Goal: Task Accomplishment & Management: Use online tool/utility

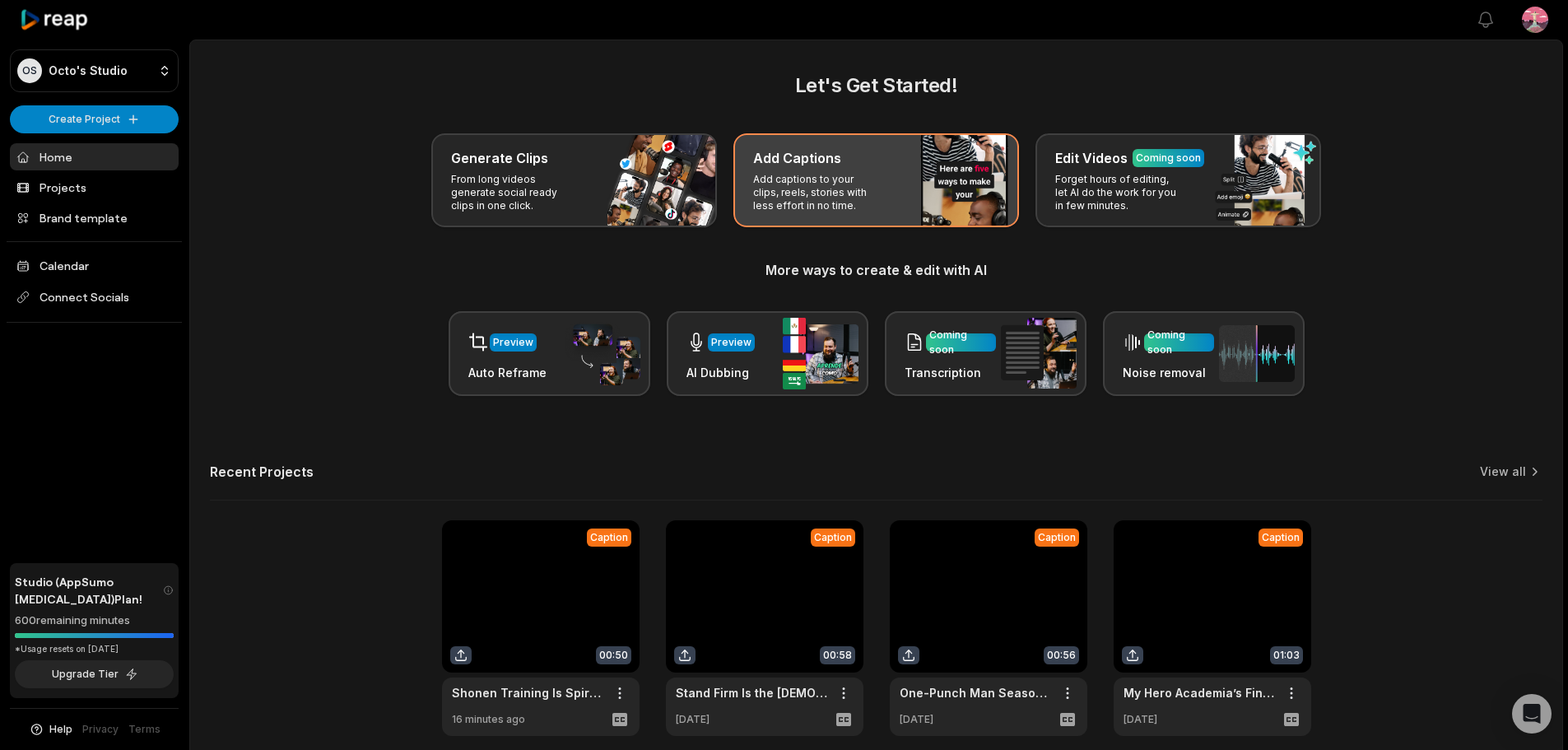
click at [892, 188] on div "Add Captions Add captions to your clips, reels, stories with less effort in no …" at bounding box center [876, 180] width 285 height 94
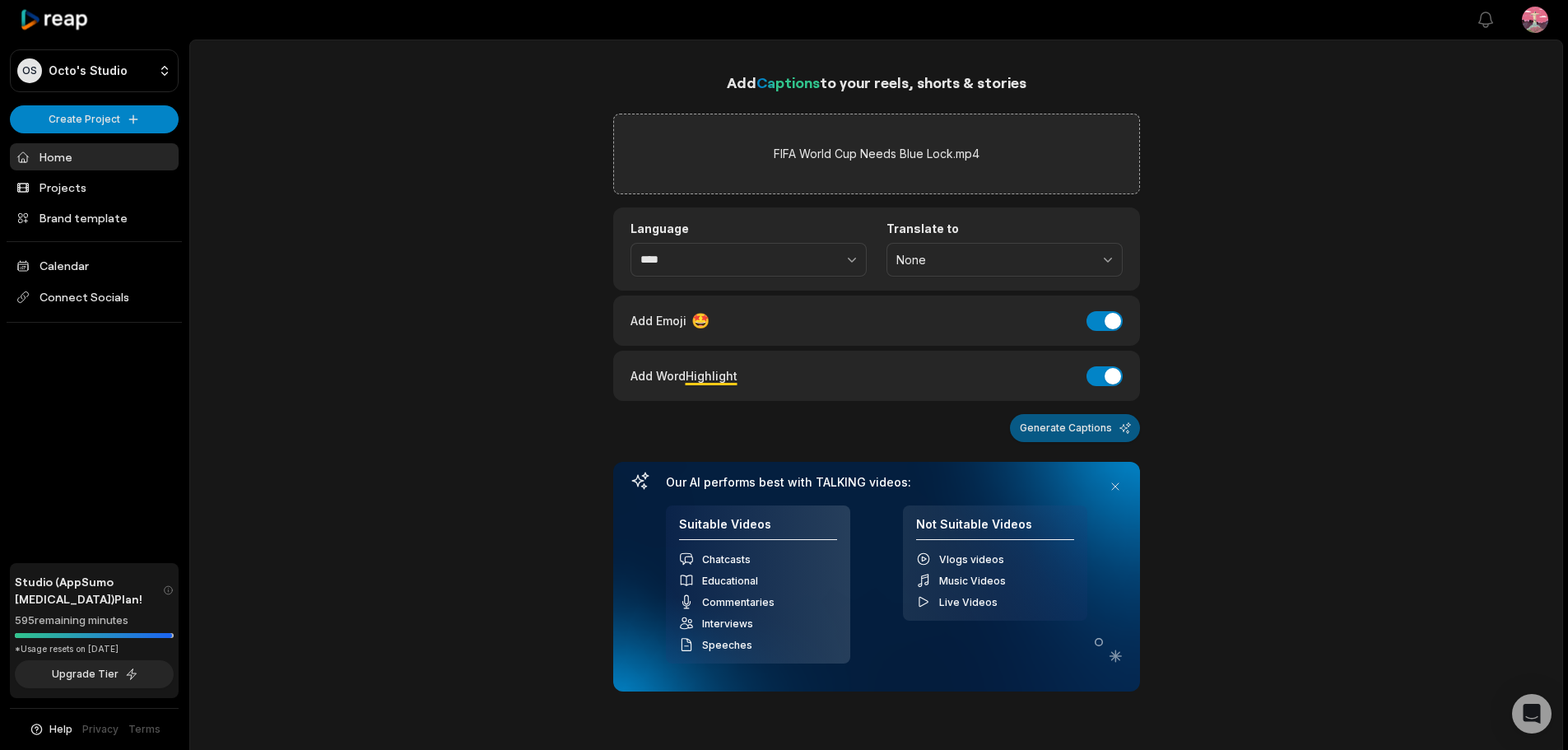
click at [1088, 436] on button "Generate Captions" at bounding box center [1075, 428] width 130 height 28
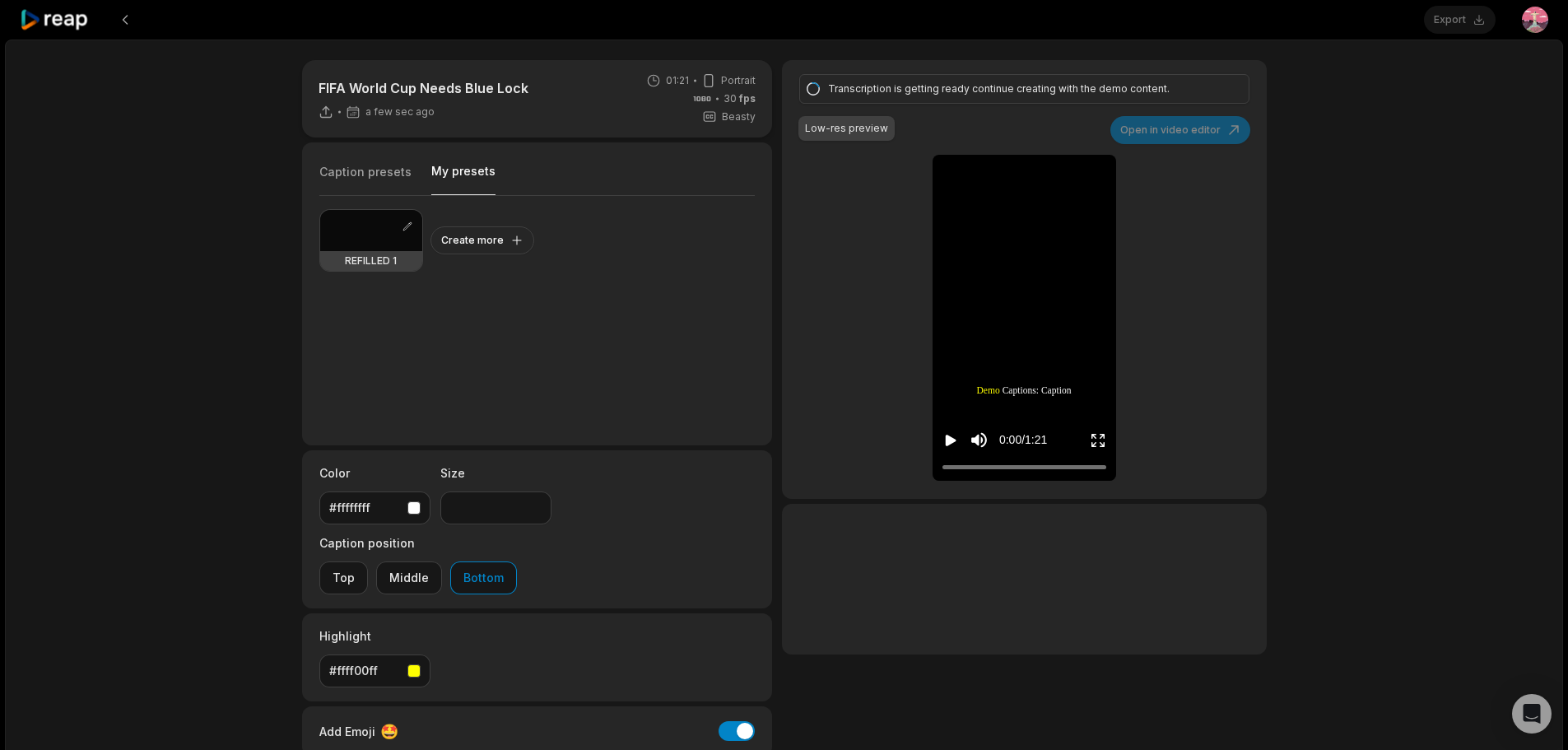
click at [473, 164] on button "My presets" at bounding box center [464, 178] width 64 height 32
click at [497, 228] on button "Create more" at bounding box center [482, 240] width 103 height 28
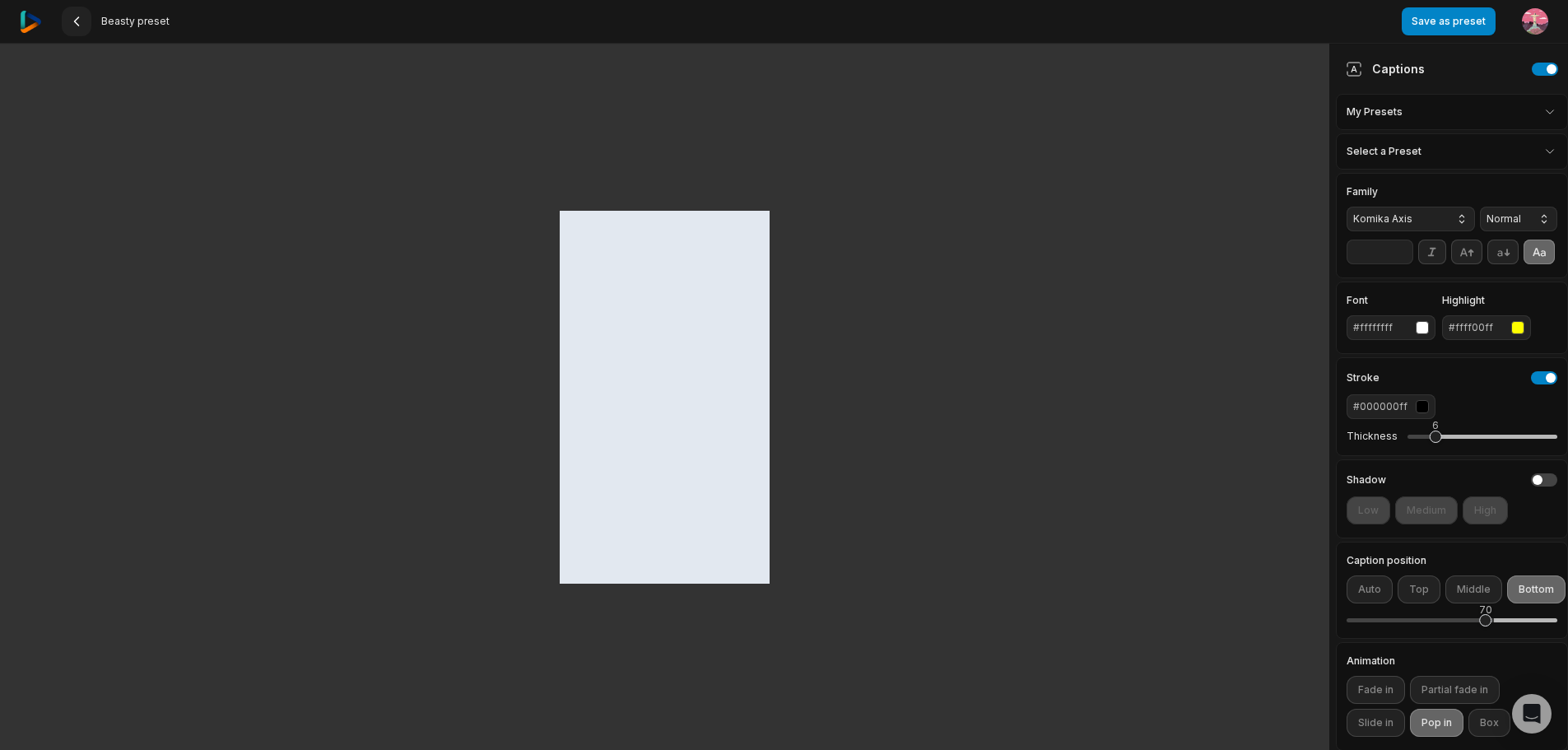
click at [80, 18] on icon at bounding box center [76, 21] width 13 height 13
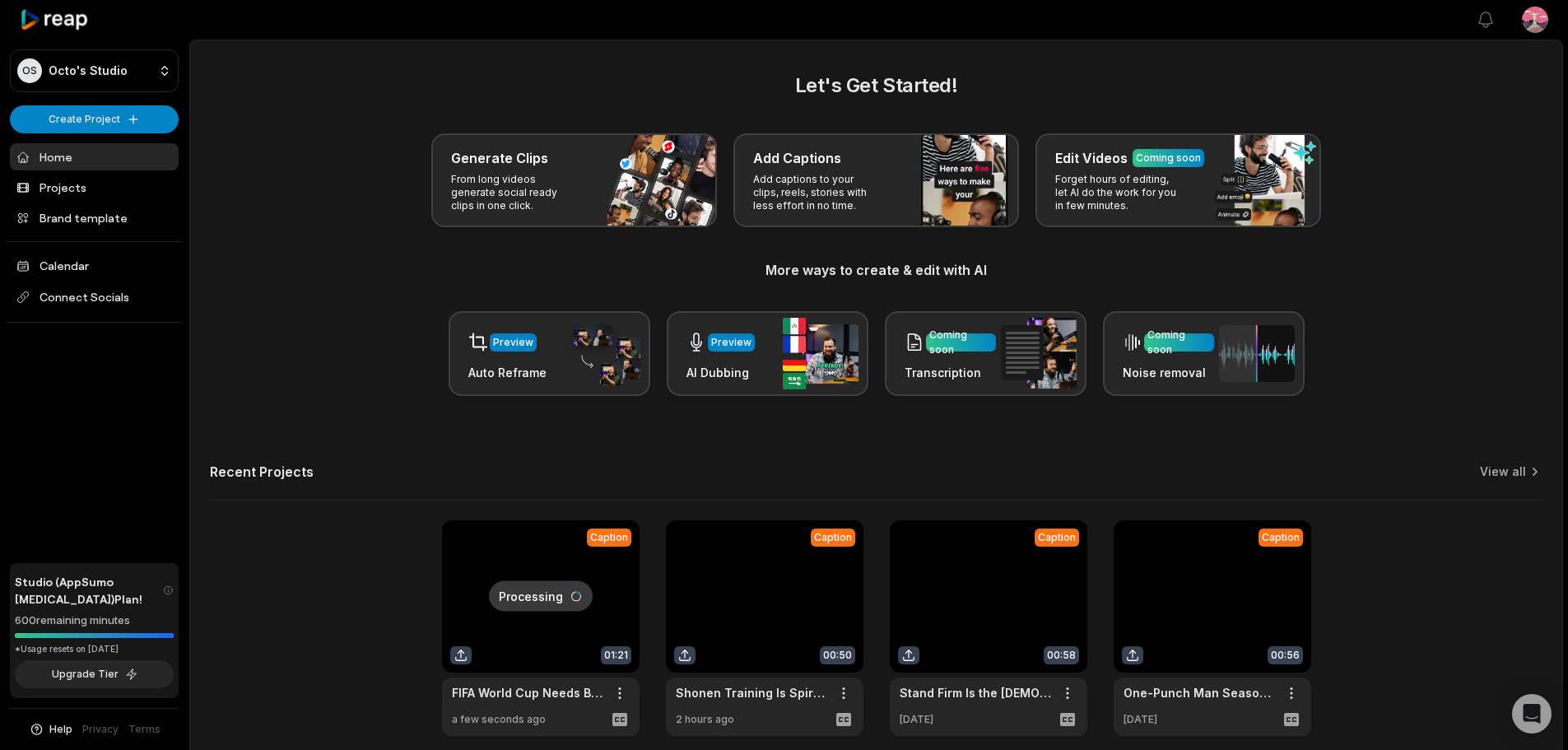
click at [602, 564] on link at bounding box center [540, 628] width 197 height 216
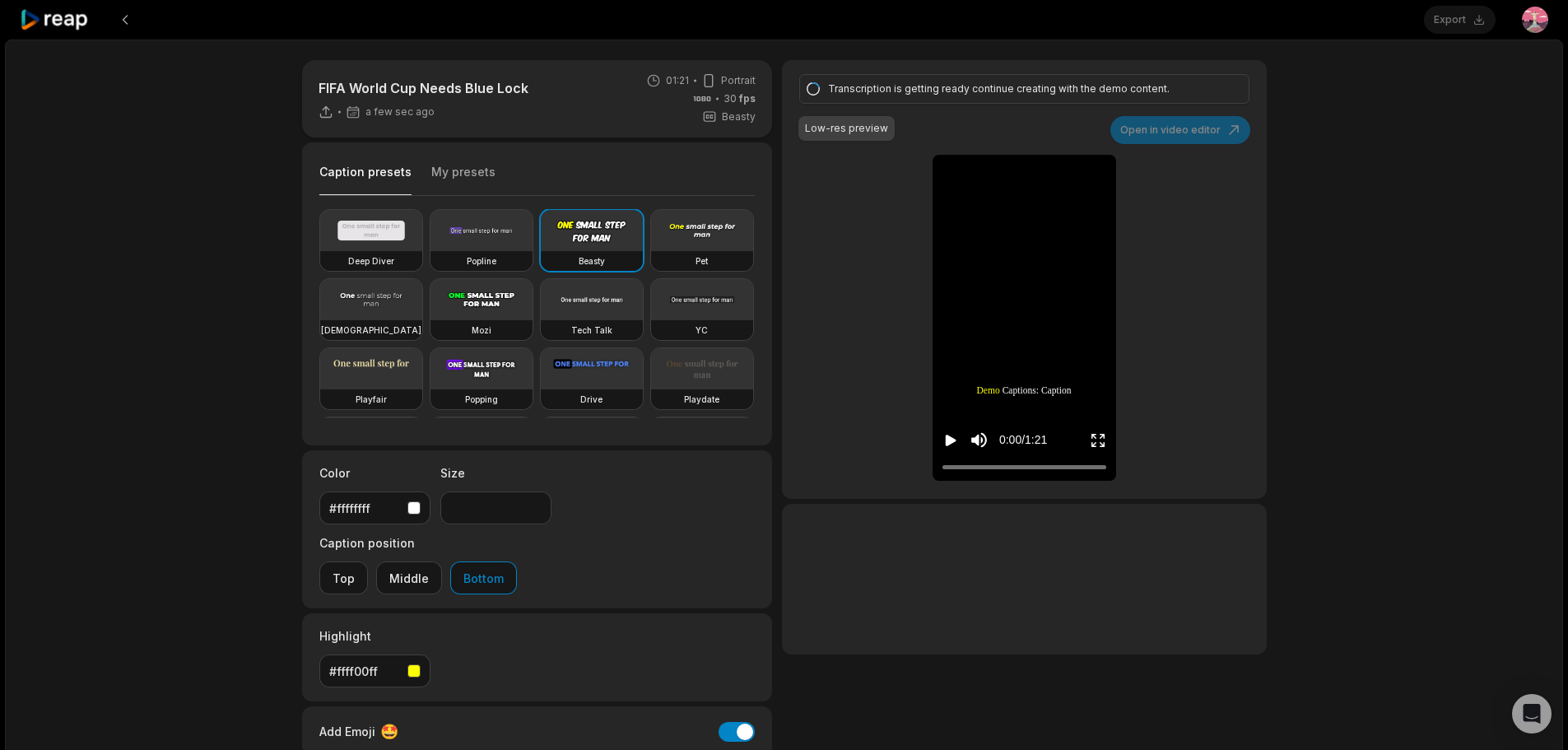
click at [460, 165] on button "My presets" at bounding box center [464, 179] width 64 height 31
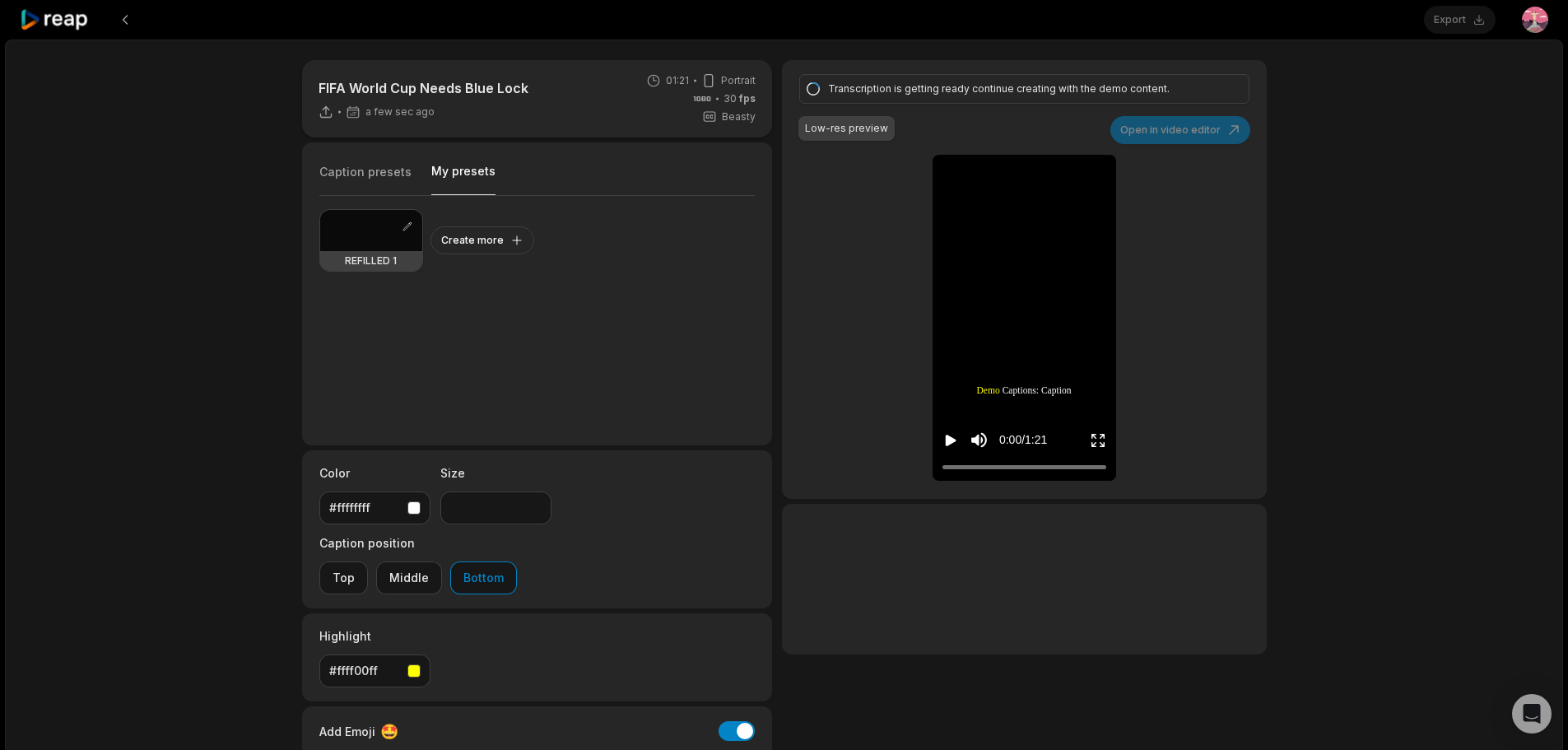
click at [382, 230] on div at bounding box center [370, 230] width 102 height 41
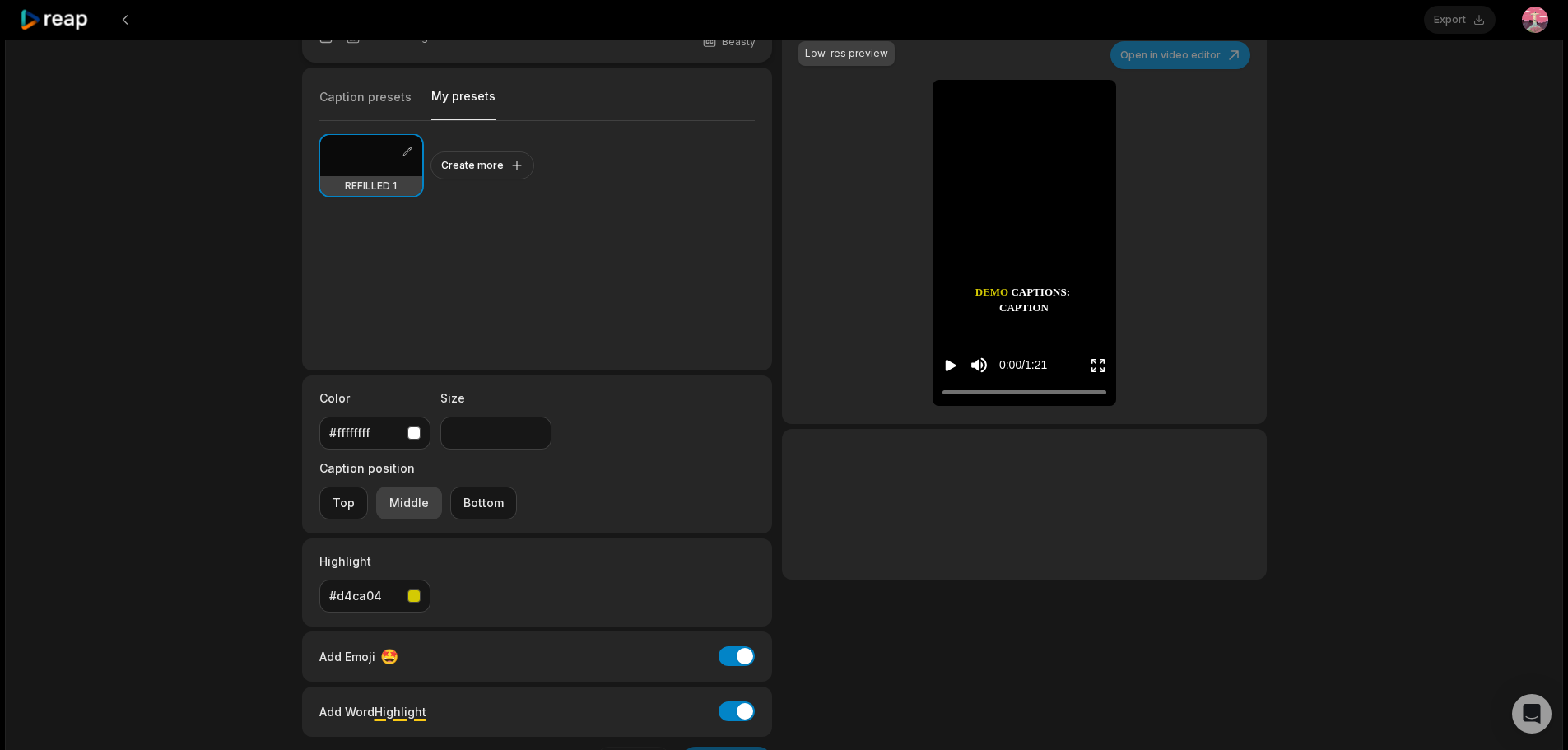
scroll to position [38, 0]
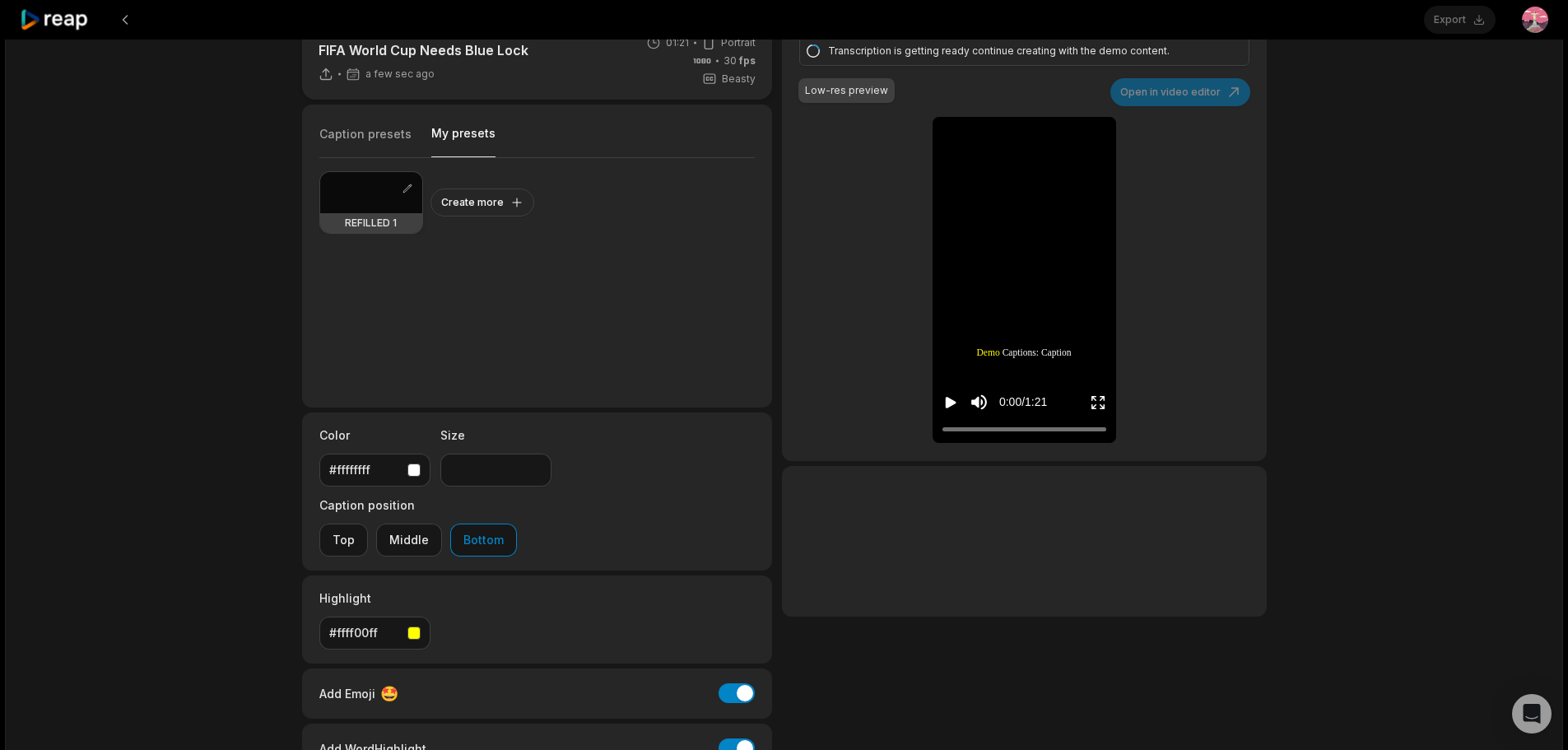
click at [381, 203] on div at bounding box center [370, 192] width 102 height 41
click at [953, 409] on icon "Play video" at bounding box center [950, 402] width 17 height 17
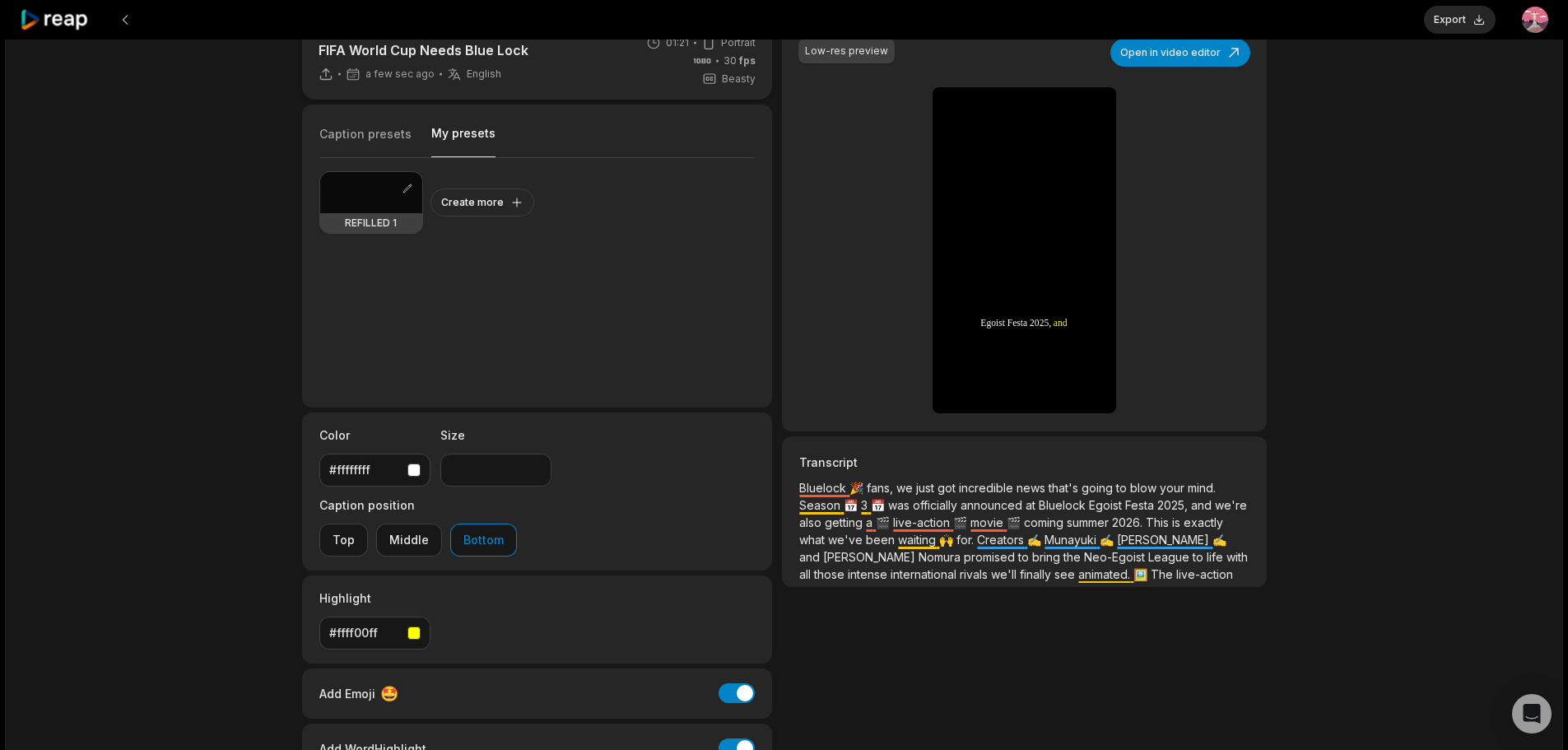
click at [357, 187] on div at bounding box center [370, 192] width 102 height 41
type input "**"
click at [1456, 22] on button "Export" at bounding box center [1459, 20] width 71 height 28
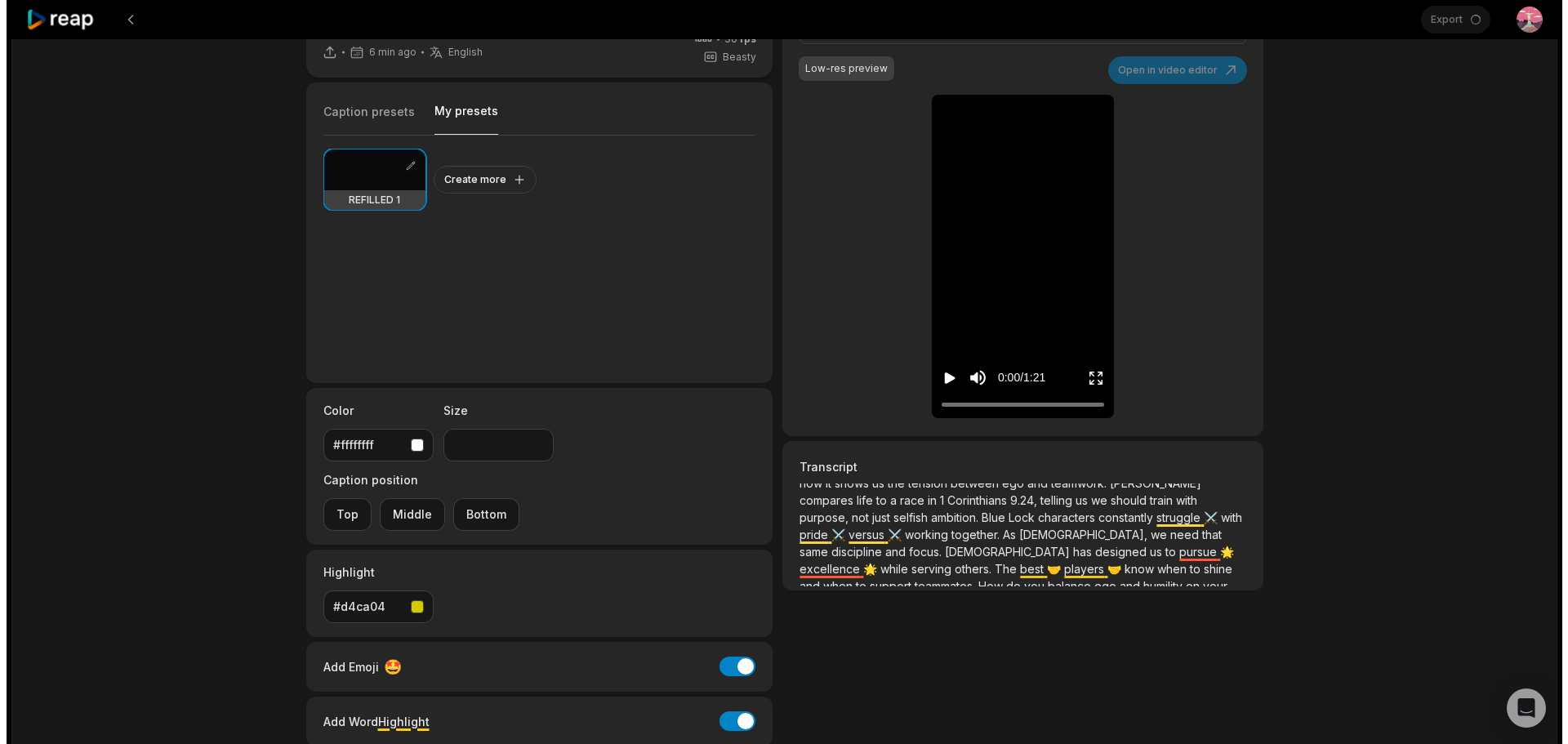
scroll to position [119, 0]
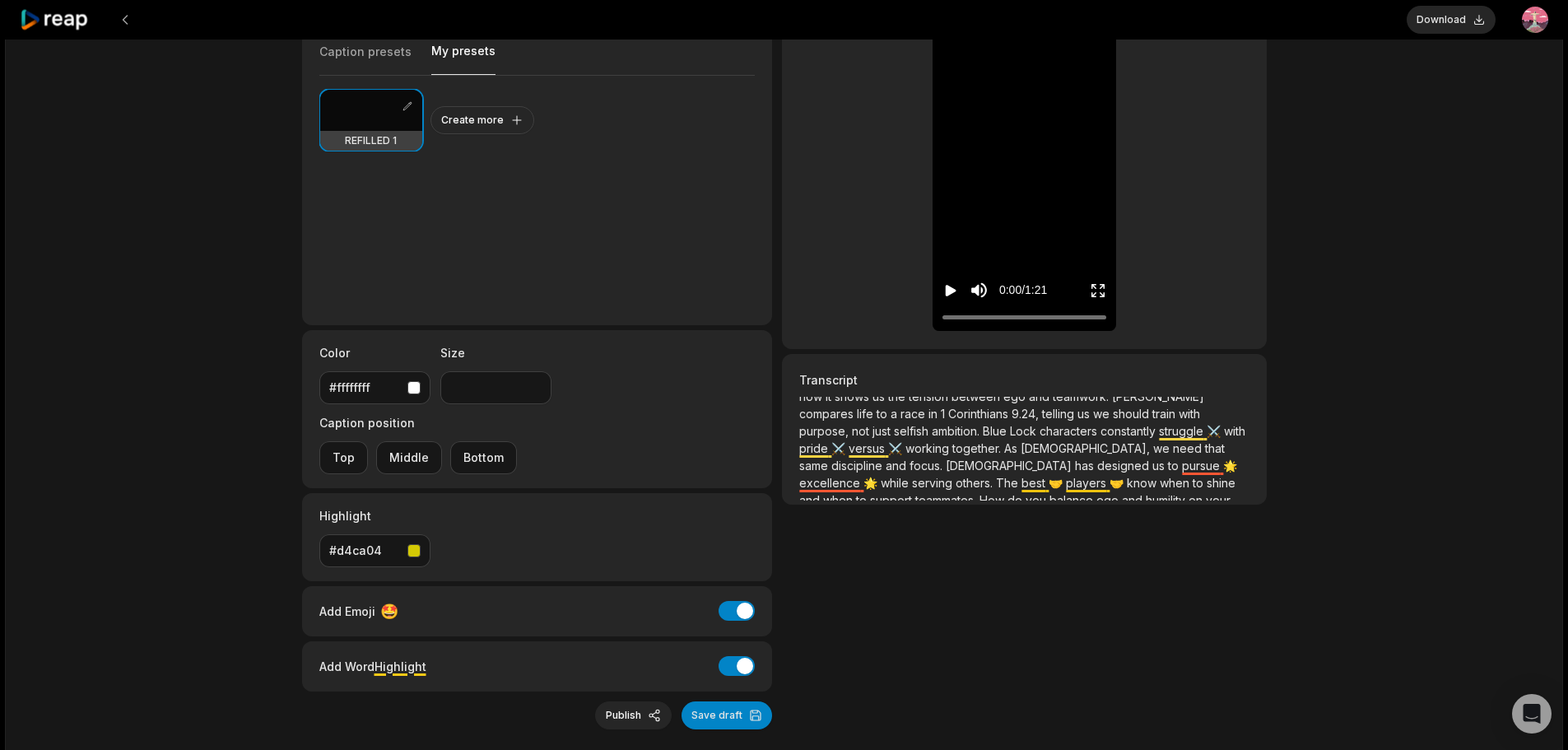
click at [626, 701] on button "Publish" at bounding box center [633, 715] width 77 height 28
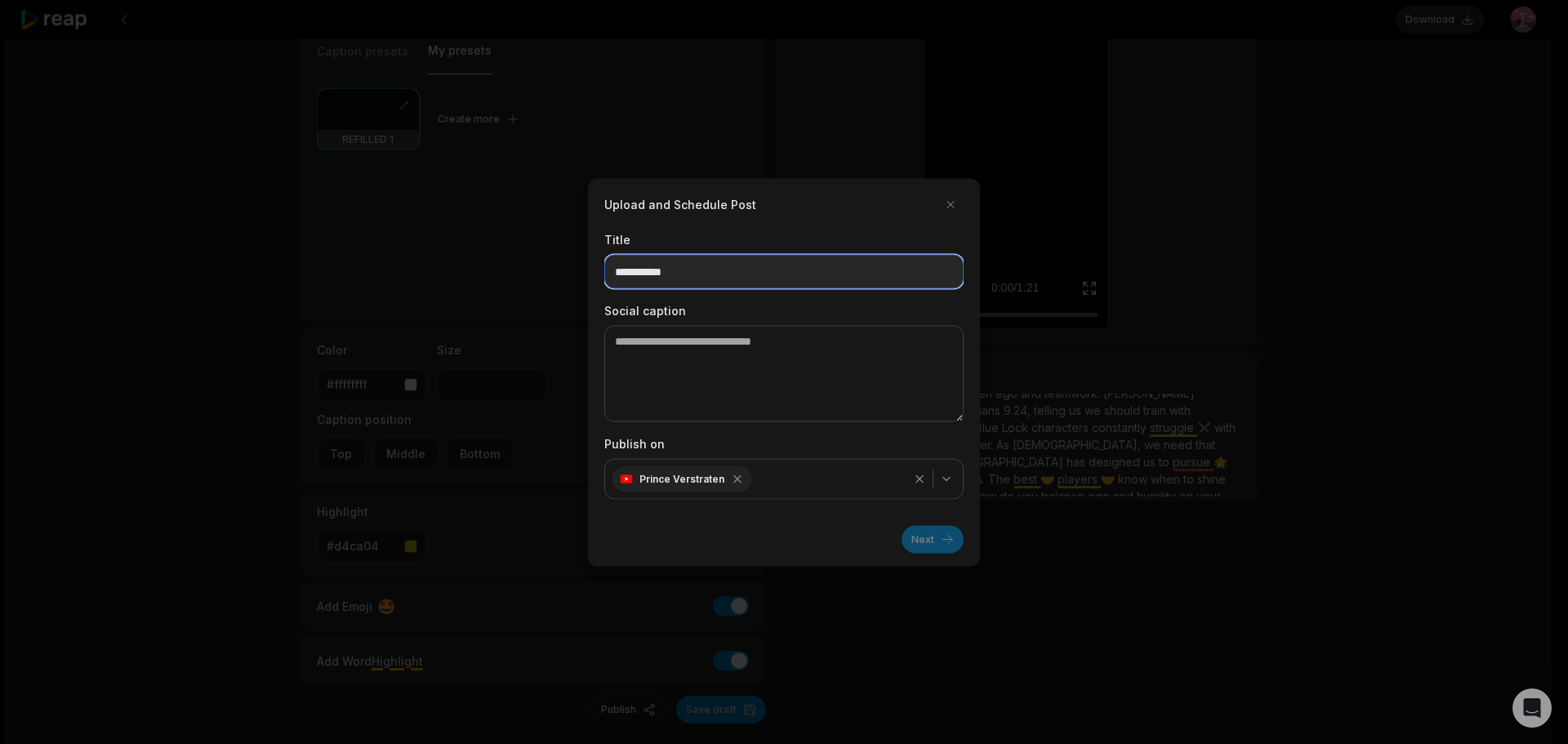
click at [671, 281] on input at bounding box center [784, 271] width 359 height 35
paste input "**********"
type input "**********"
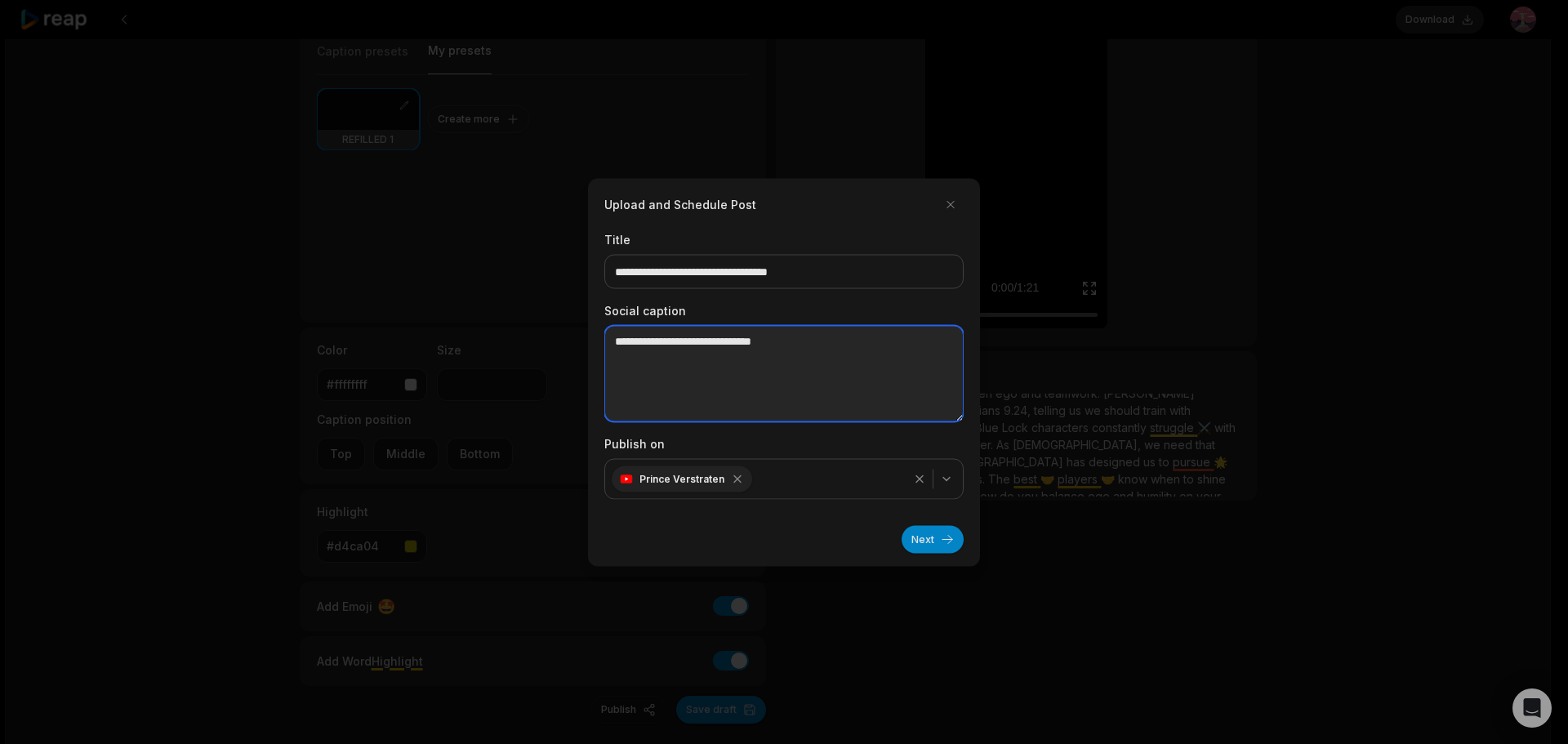
click at [660, 367] on textarea at bounding box center [784, 374] width 359 height 97
paste textarea "**********"
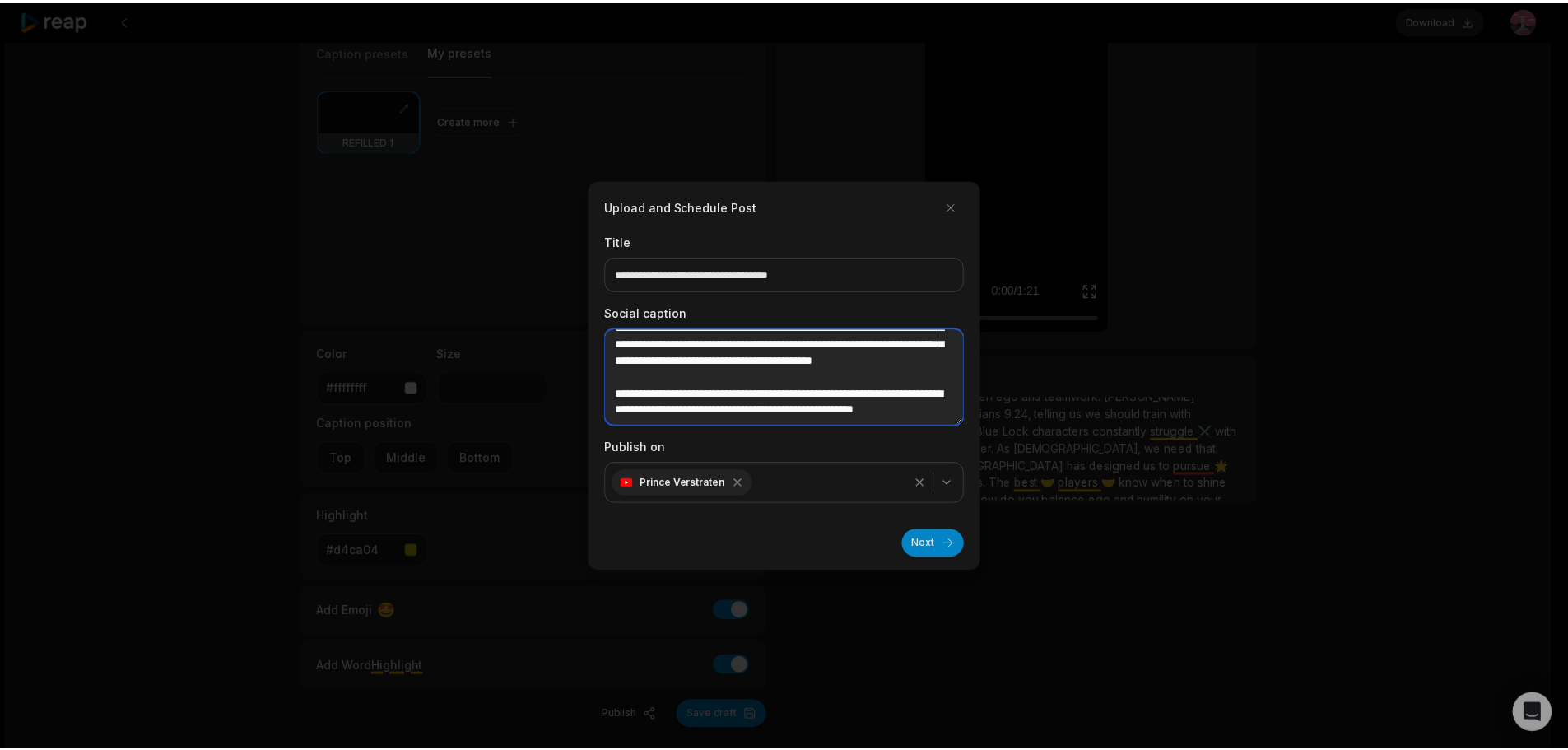
scroll to position [148, 0]
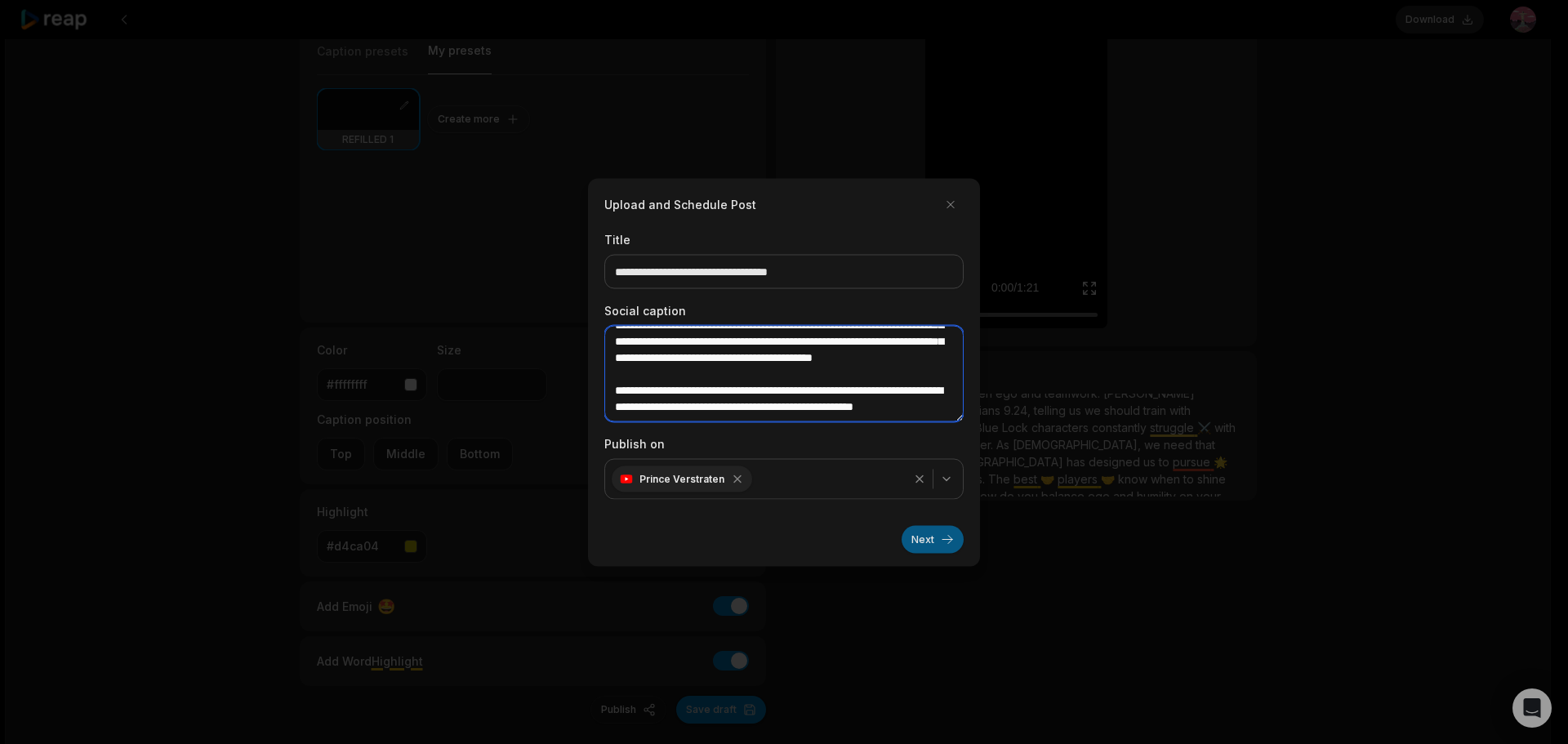
type textarea "**********"
click at [933, 545] on button "Next" at bounding box center [933, 539] width 62 height 28
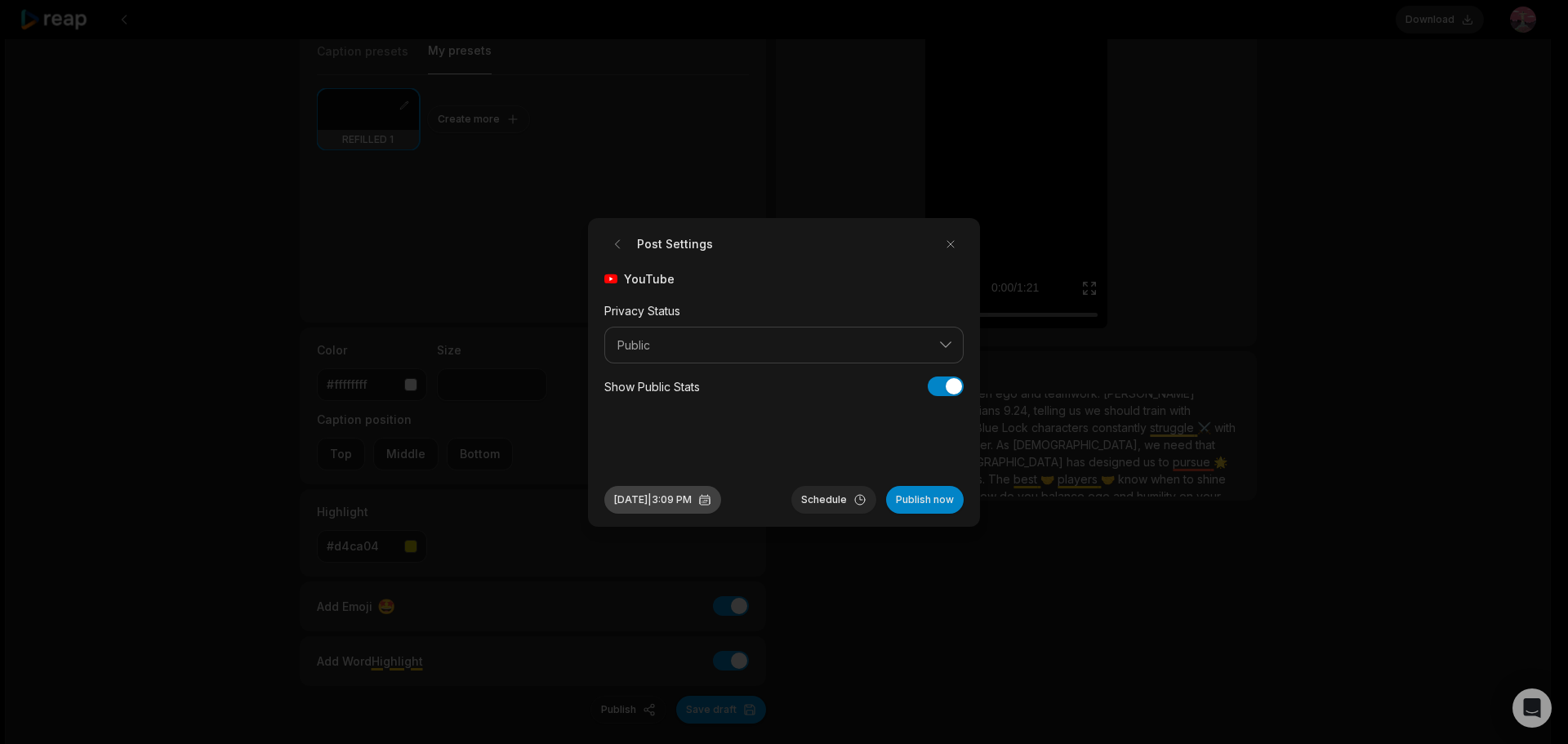
click at [670, 508] on button "[DATE] 3:09 PM" at bounding box center [662, 500] width 116 height 28
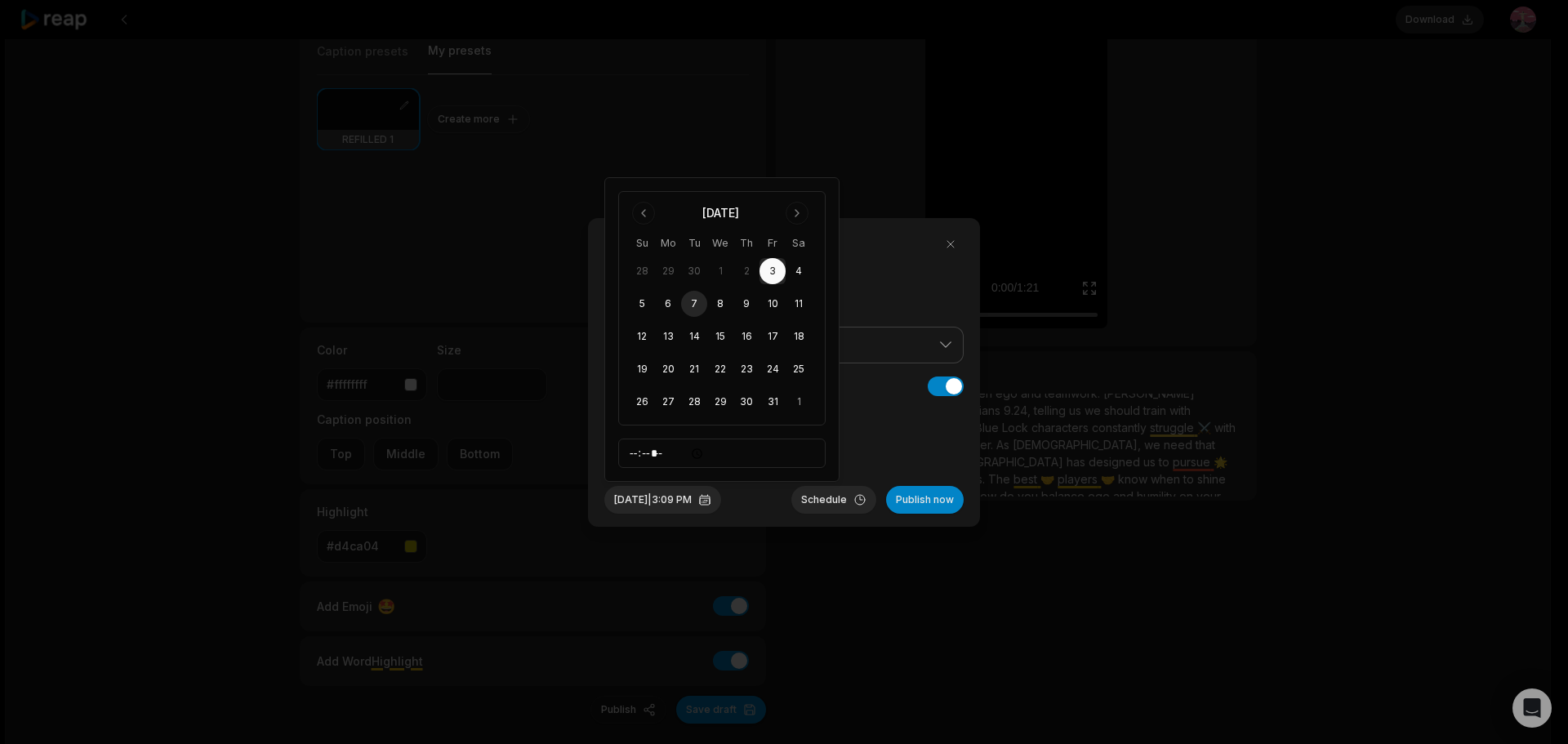
click at [690, 301] on button "7" at bounding box center [694, 304] width 26 height 26
click at [682, 501] on button "[DATE] 3:09 PM" at bounding box center [662, 500] width 116 height 28
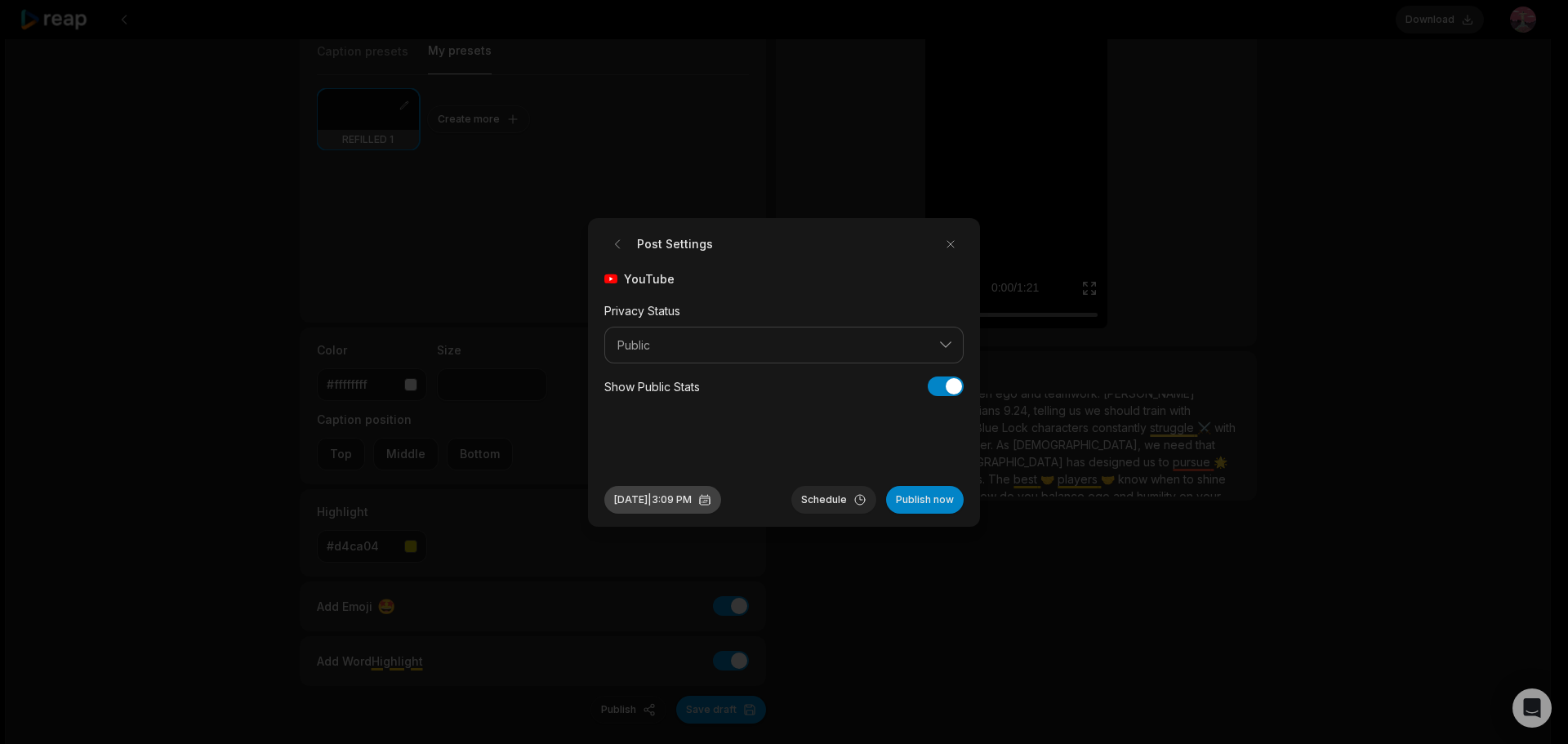
click at [664, 501] on button "[DATE] 3:09 PM" at bounding box center [662, 500] width 116 height 28
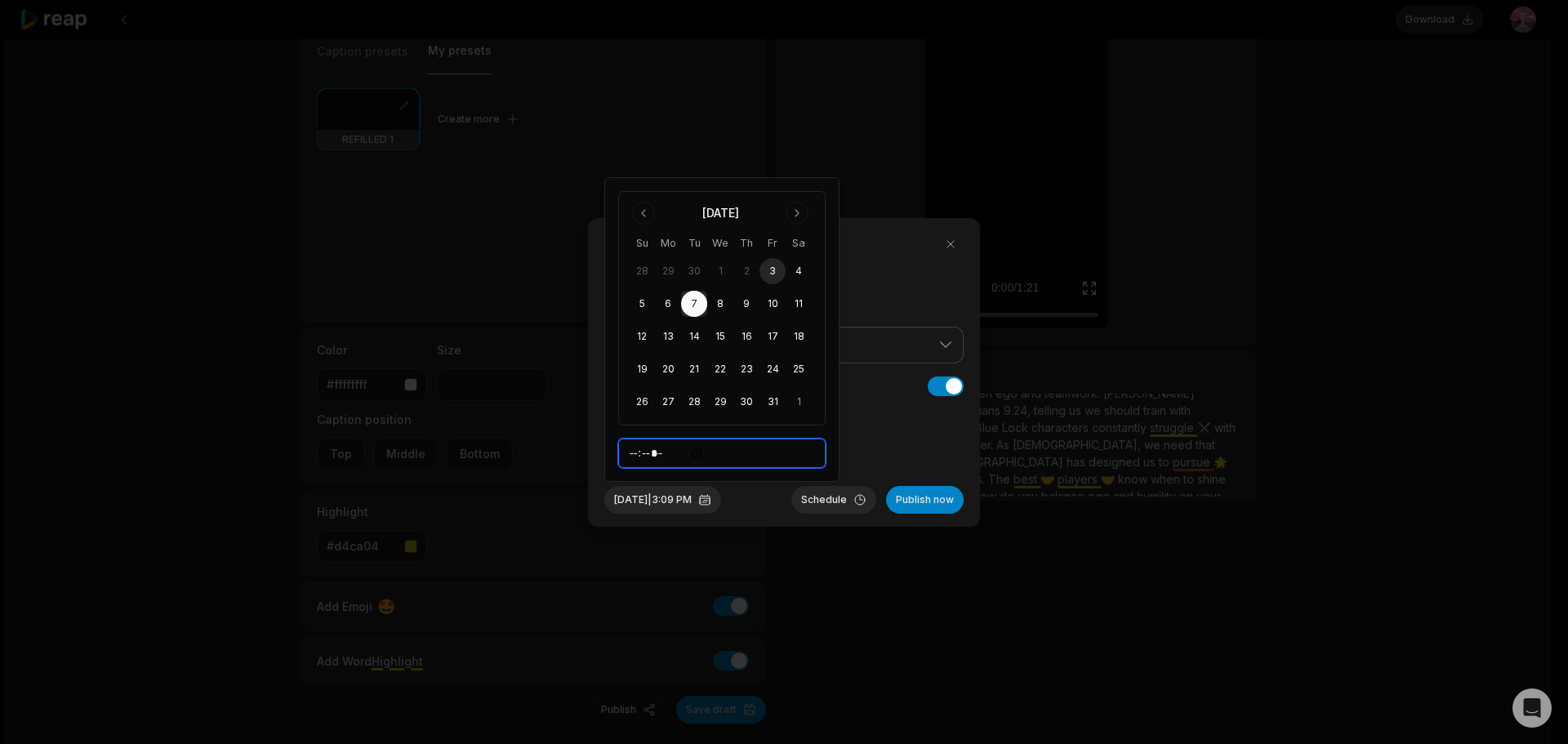
click at [645, 453] on input "*****" at bounding box center [721, 453] width 207 height 29
type input "*****"
click at [817, 506] on button "Schedule" at bounding box center [834, 500] width 85 height 28
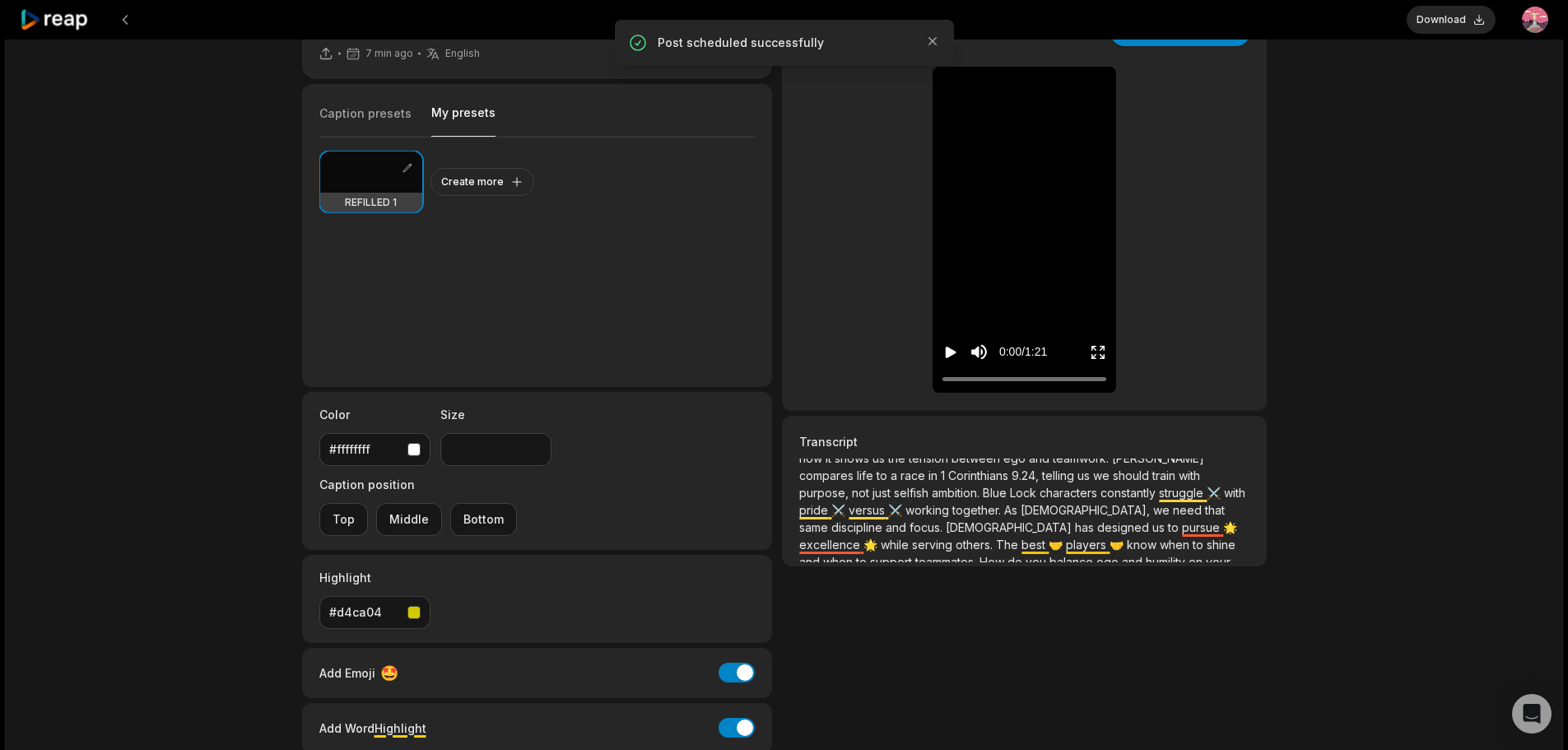
scroll to position [0, 0]
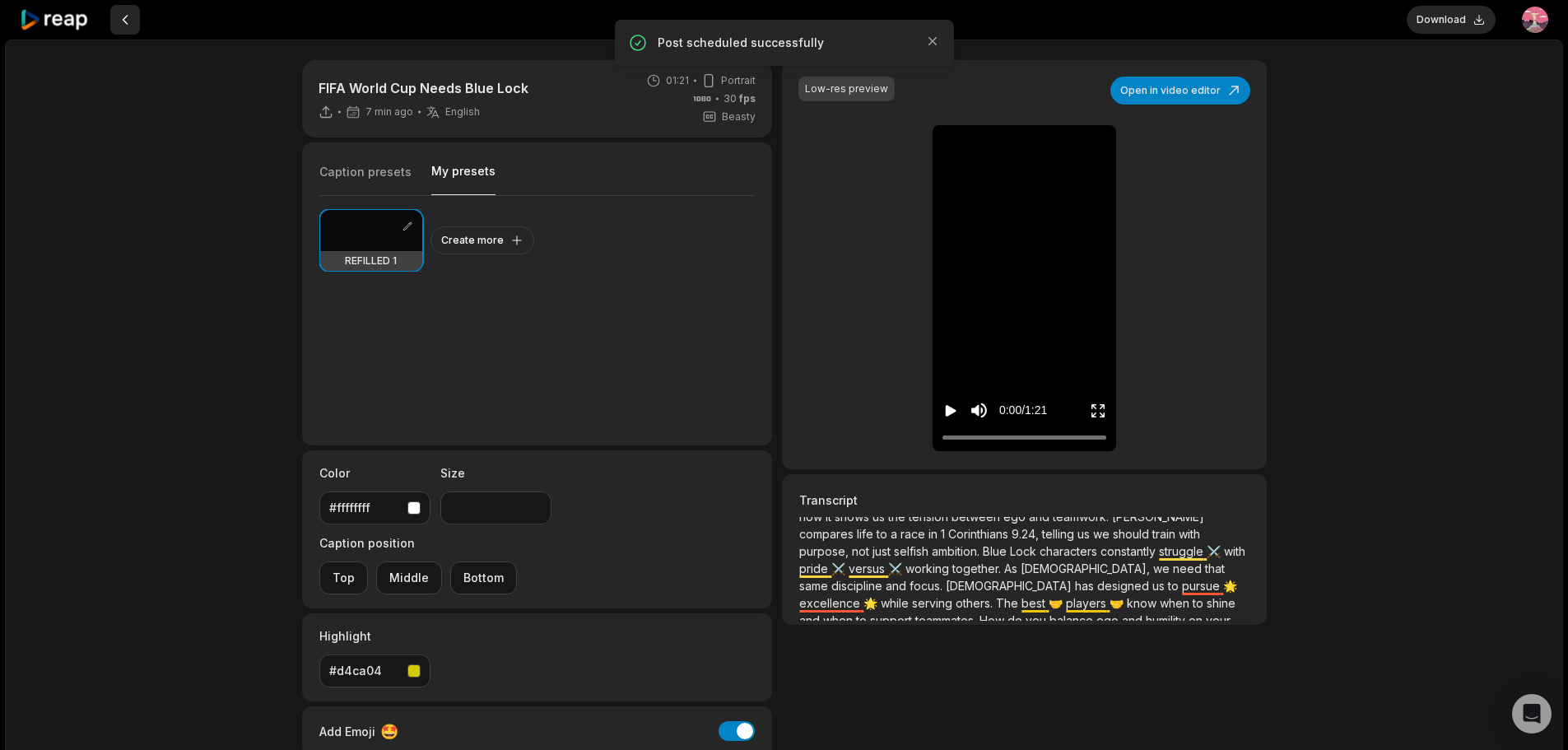
click at [123, 23] on button at bounding box center [125, 20] width 30 height 30
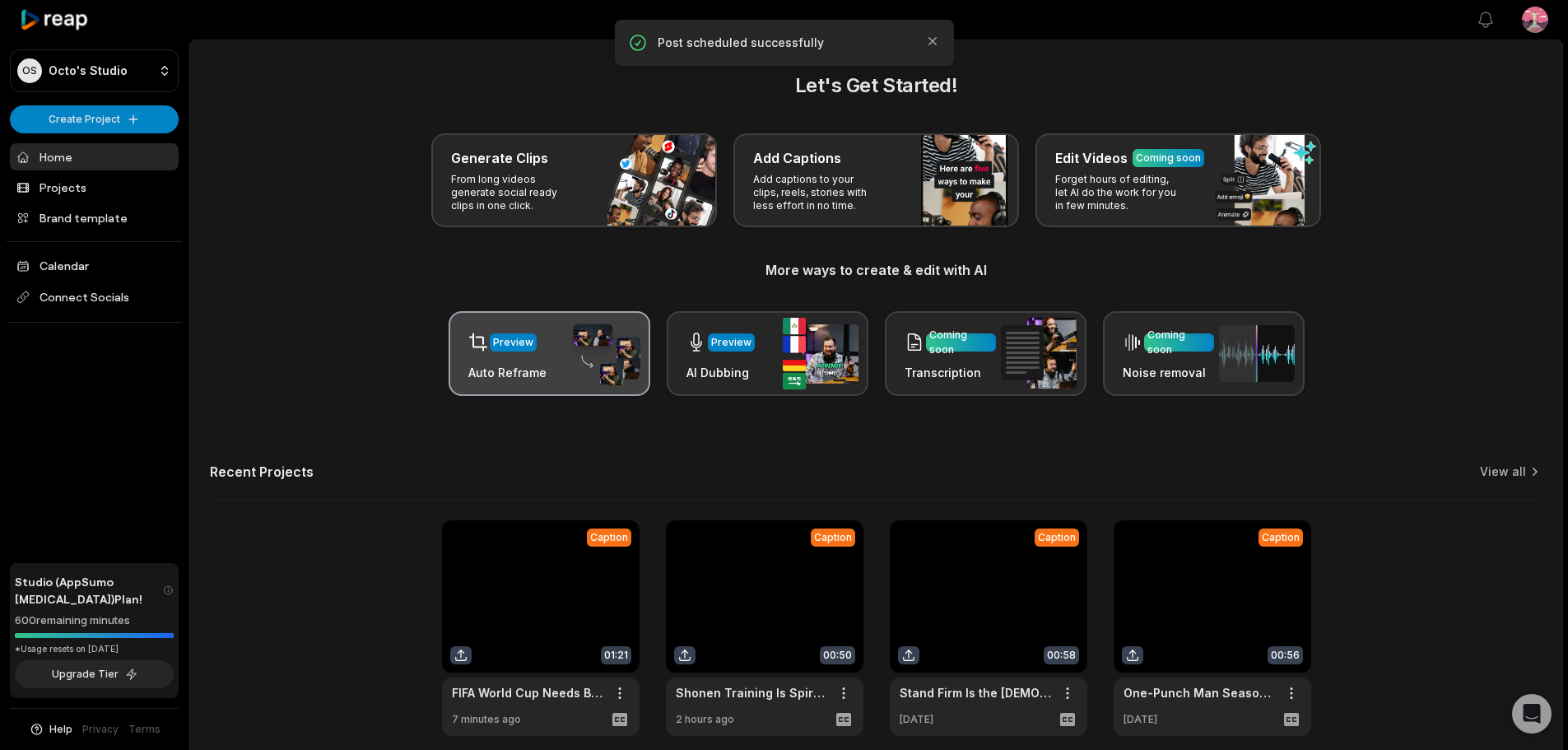
click at [546, 358] on div "Preview Auto Reframe" at bounding box center [550, 353] width 202 height 84
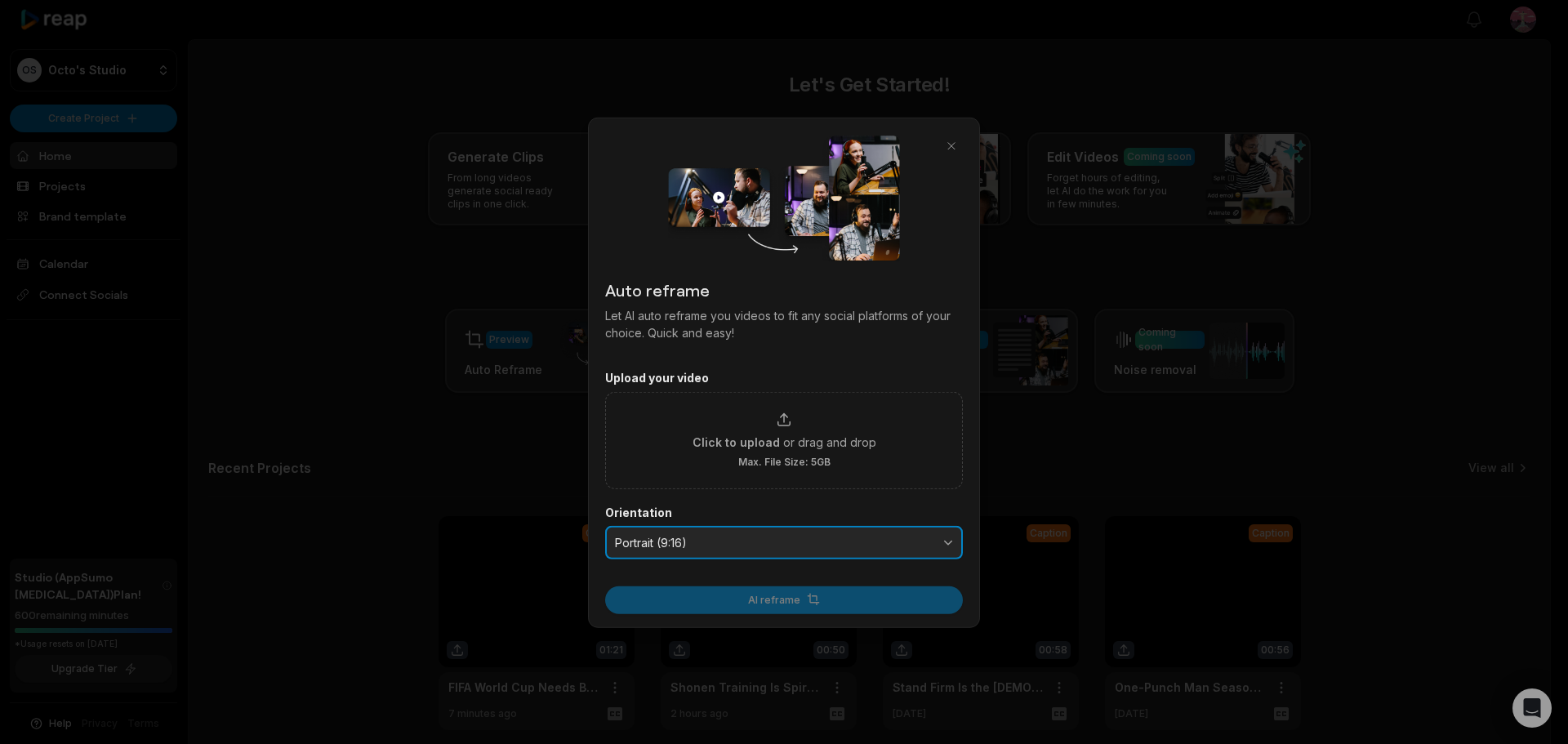
click at [803, 550] on button "Portrait (9:16)" at bounding box center [784, 542] width 357 height 35
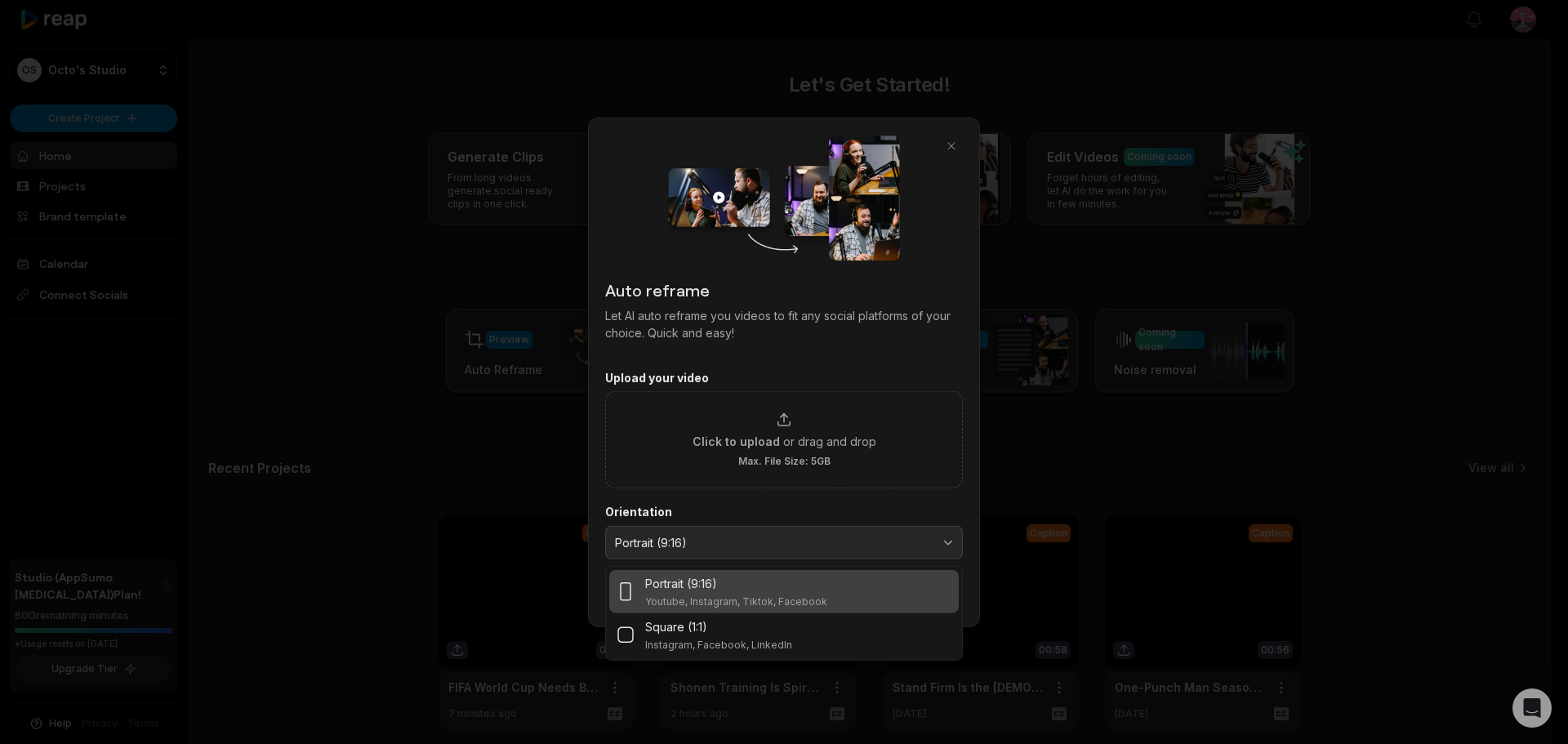
click at [687, 498] on form "Upload your video Click to upload or drag and drop Max. File Size: 5GB Orientat…" at bounding box center [784, 492] width 357 height 243
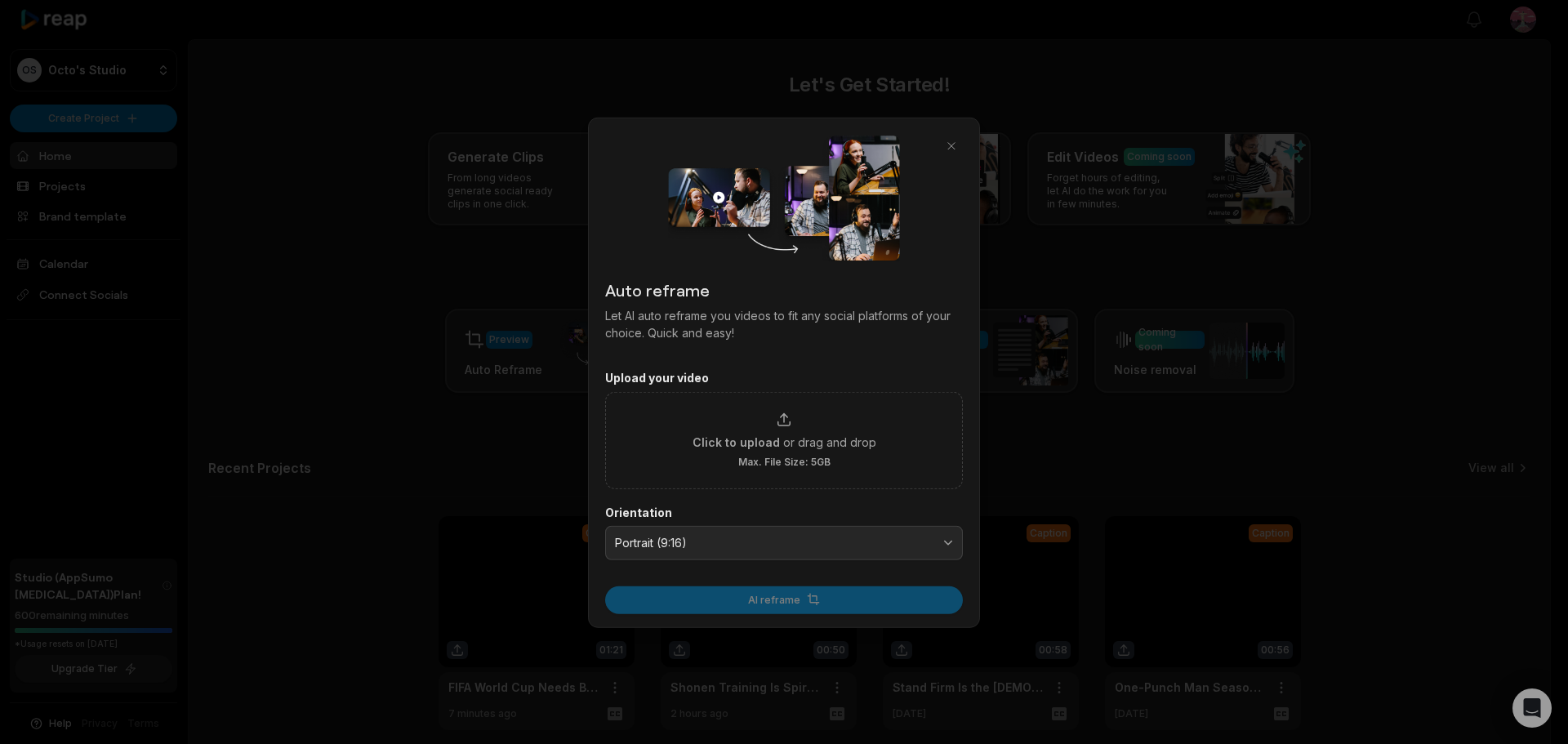
click at [492, 451] on div at bounding box center [784, 372] width 1568 height 744
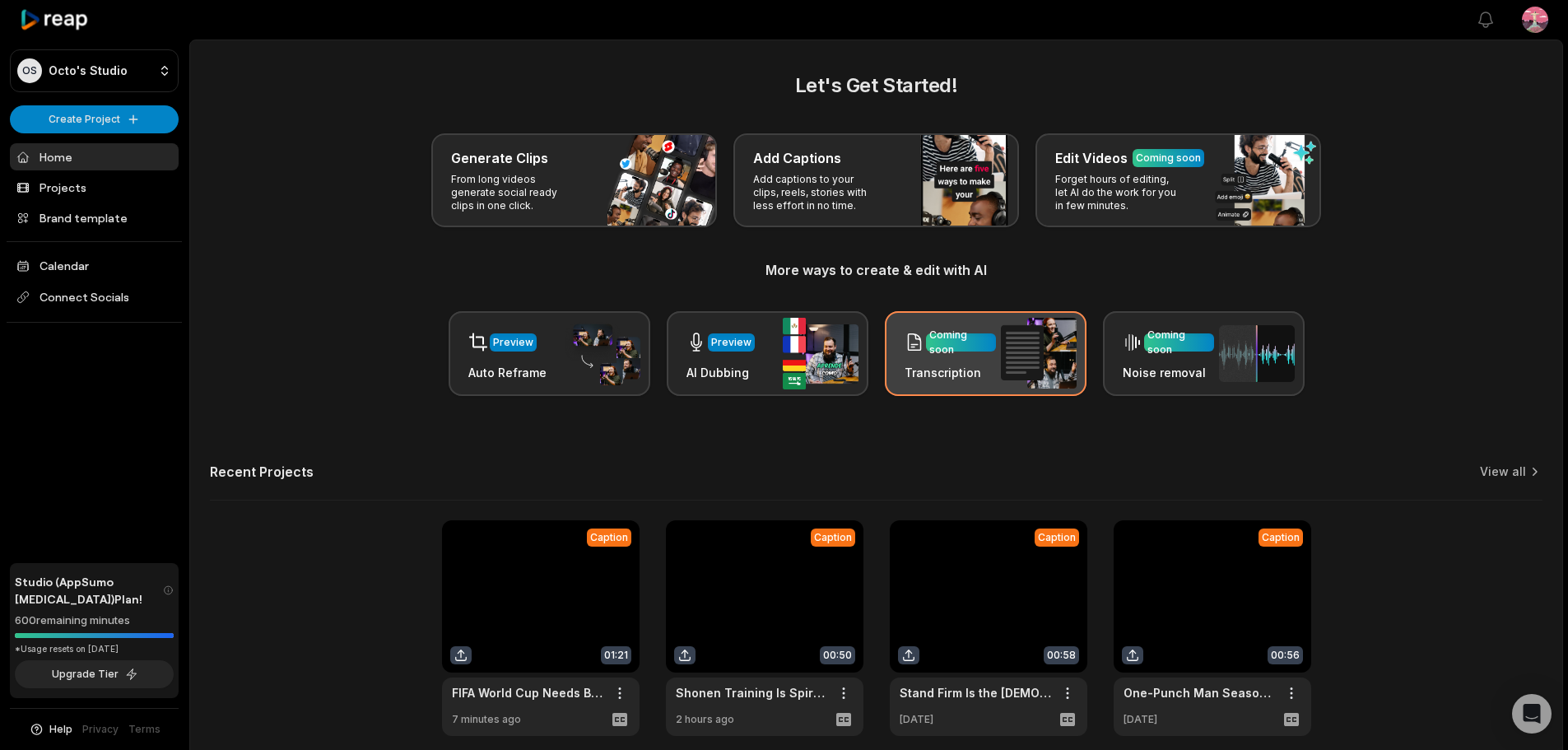
click at [987, 359] on div "Coming soon Transcription" at bounding box center [950, 353] width 91 height 56
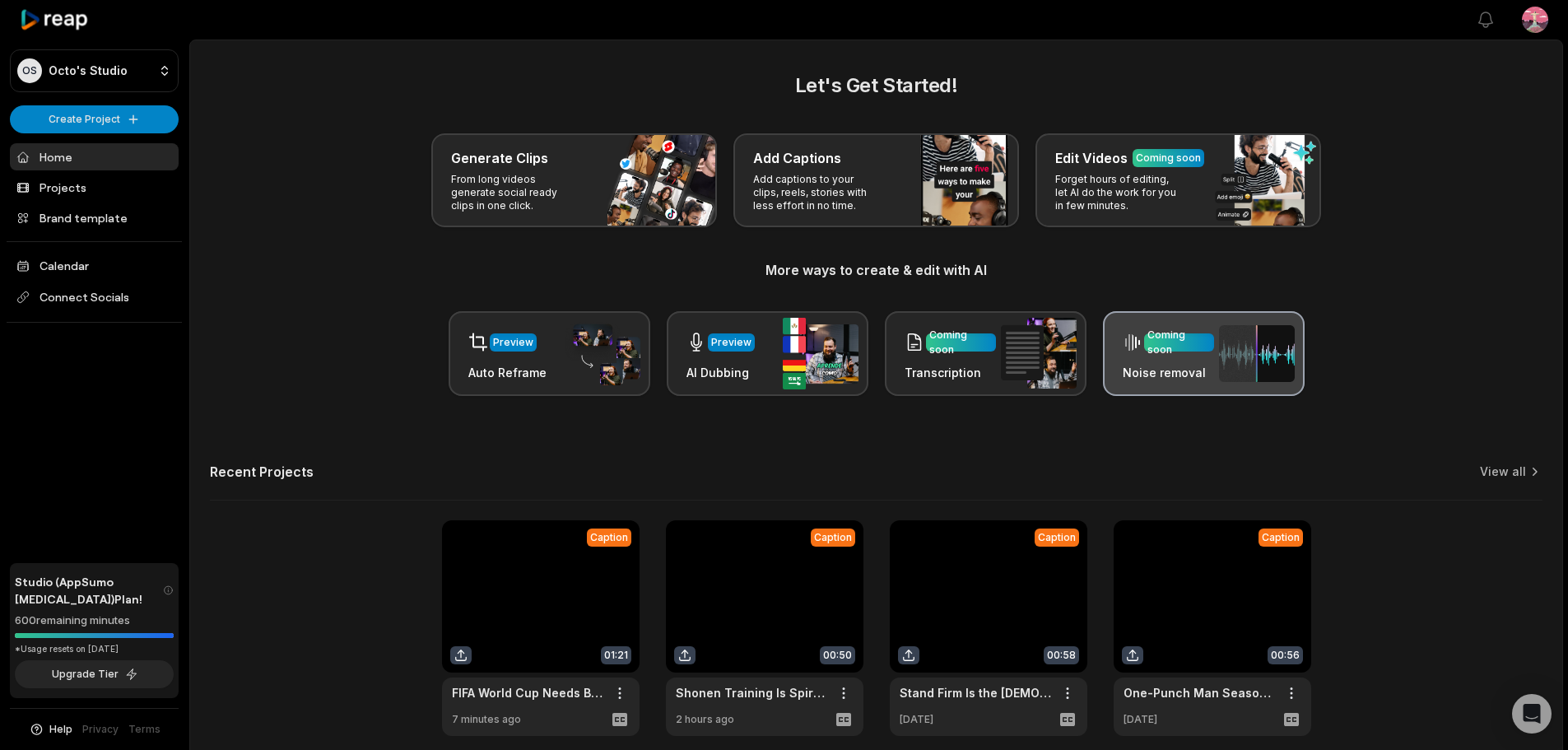
click at [1171, 338] on div "Coming soon" at bounding box center [1178, 343] width 63 height 30
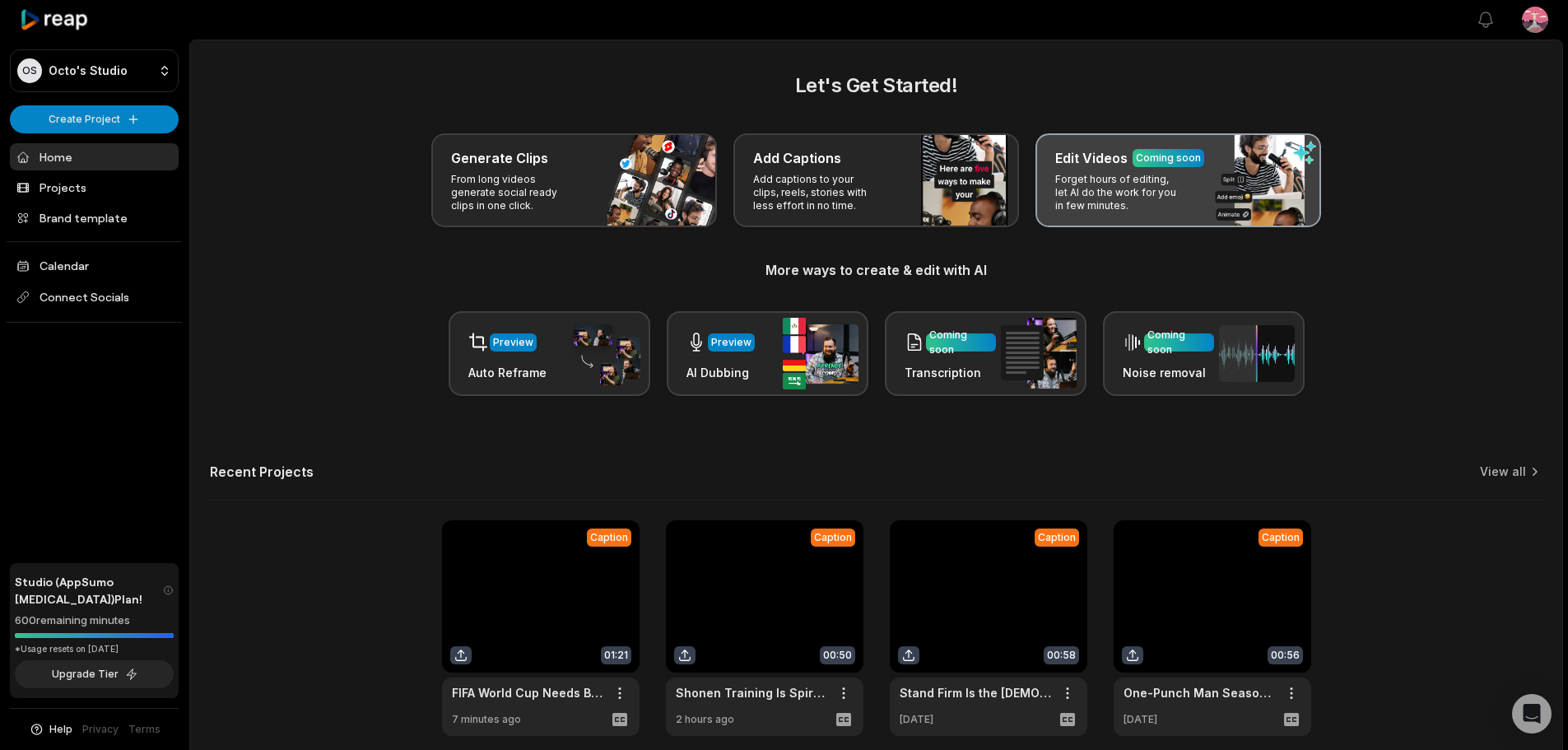
click at [1071, 203] on p "Forget hours of editing, let AI do the work for you in few minutes." at bounding box center [1118, 192] width 128 height 39
